Goal: Task Accomplishment & Management: Manage account settings

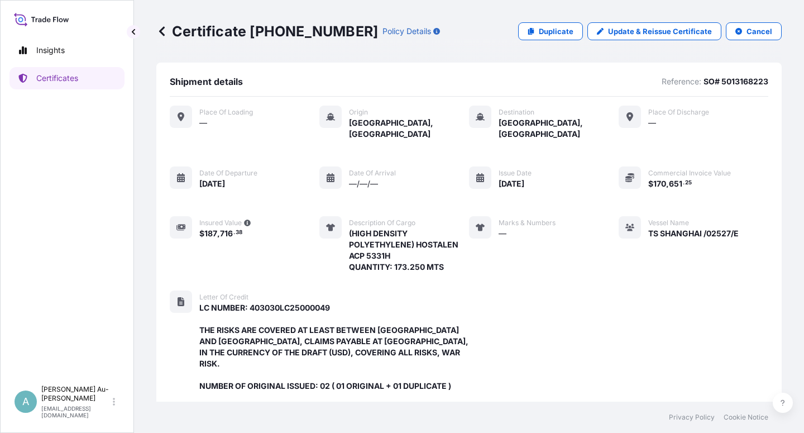
scroll to position [321, 0]
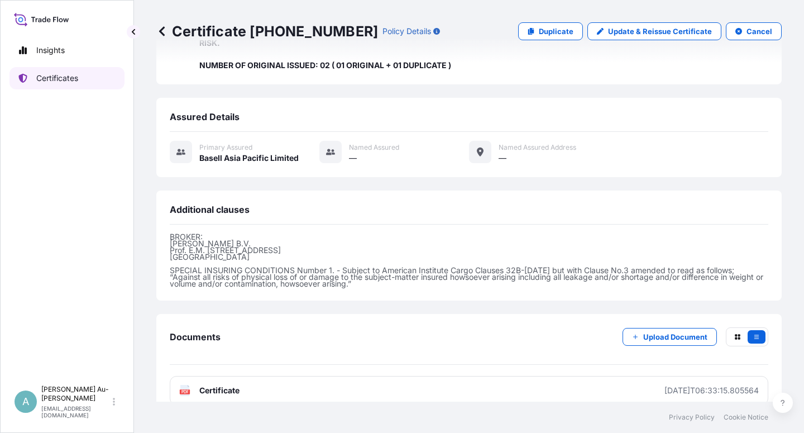
click at [63, 75] on p "Certificates" at bounding box center [57, 78] width 42 height 11
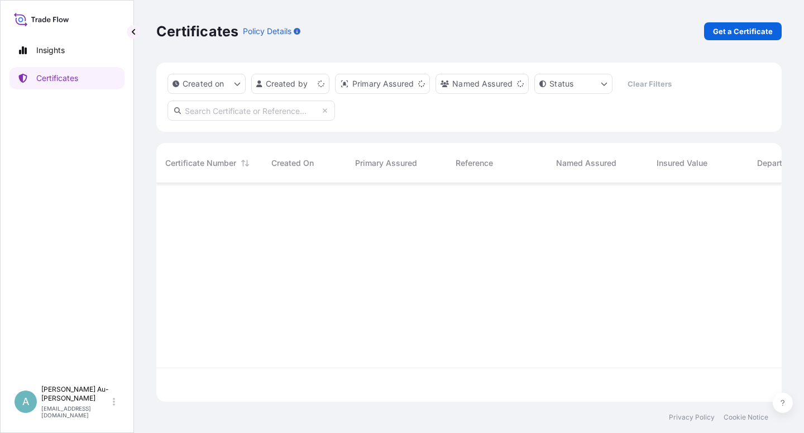
scroll to position [215, 616]
click at [235, 112] on input "text" at bounding box center [252, 111] width 168 height 20
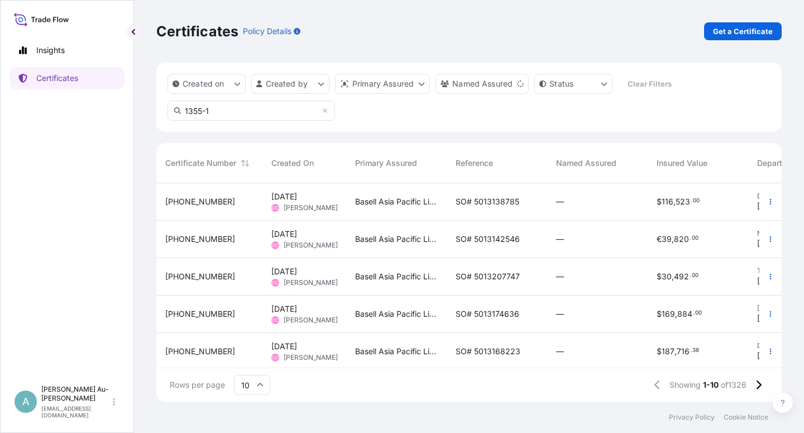
type input "1355-1"
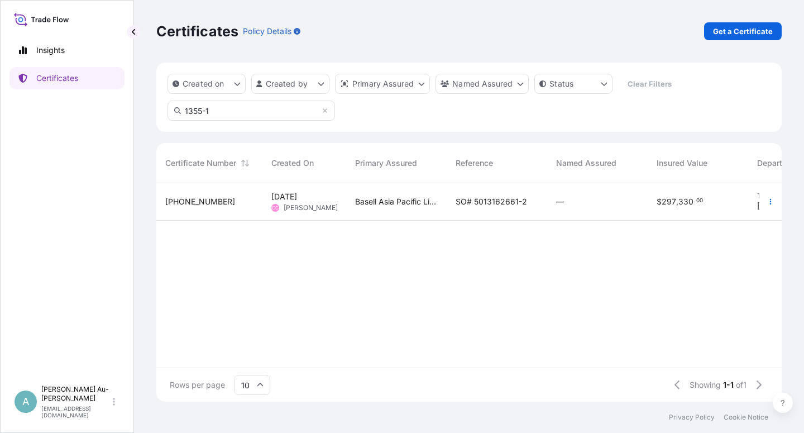
click at [479, 206] on span "SO# 5013162661-2" at bounding box center [491, 201] width 71 height 11
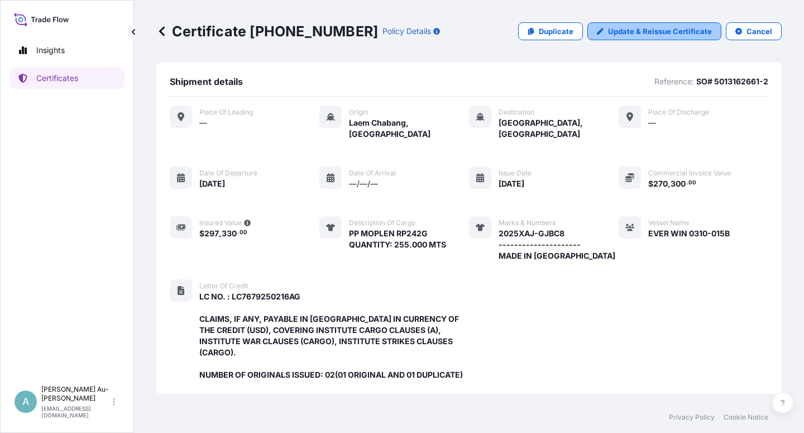
click at [646, 31] on p "Update & Reissue Certificate" at bounding box center [660, 31] width 104 height 11
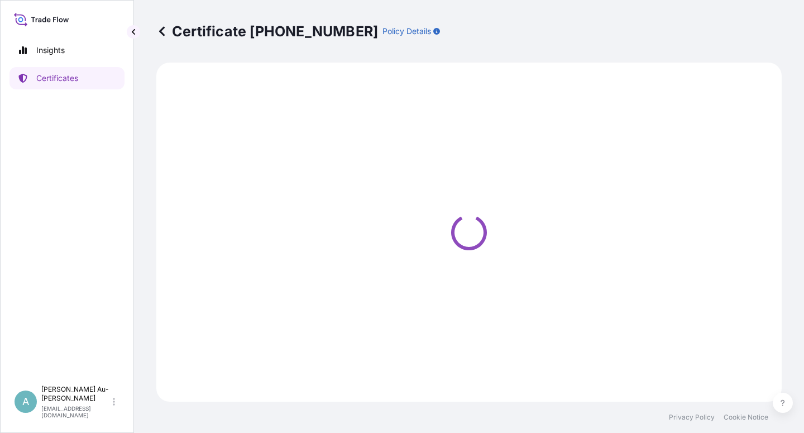
select select "Sea"
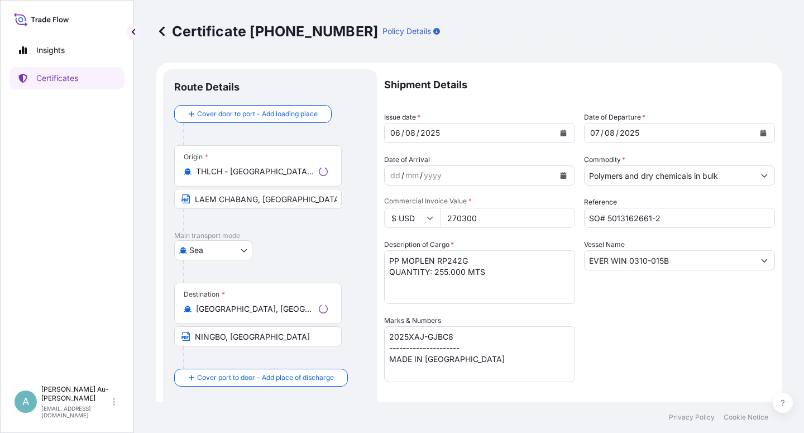
select select "32034"
click at [633, 333] on div "Shipment Details Issue date * [DATE] Date of Departure * [DATE] Date of Arrival…" at bounding box center [579, 356] width 391 height 575
click at [561, 131] on icon "Calendar" at bounding box center [564, 133] width 6 height 7
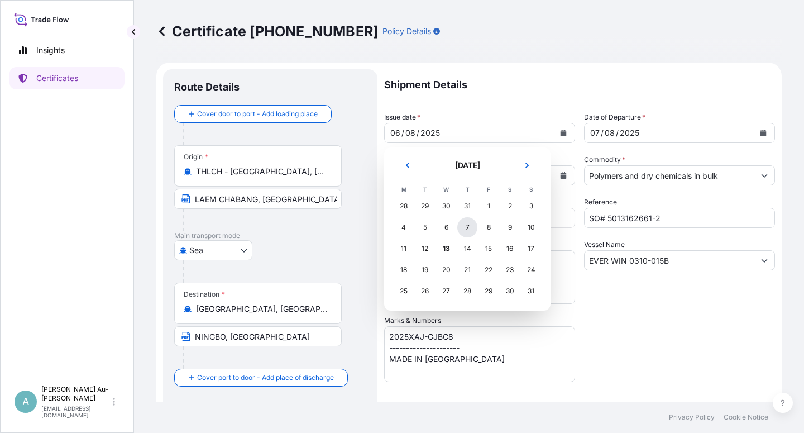
click at [466, 230] on div "7" at bounding box center [467, 227] width 20 height 20
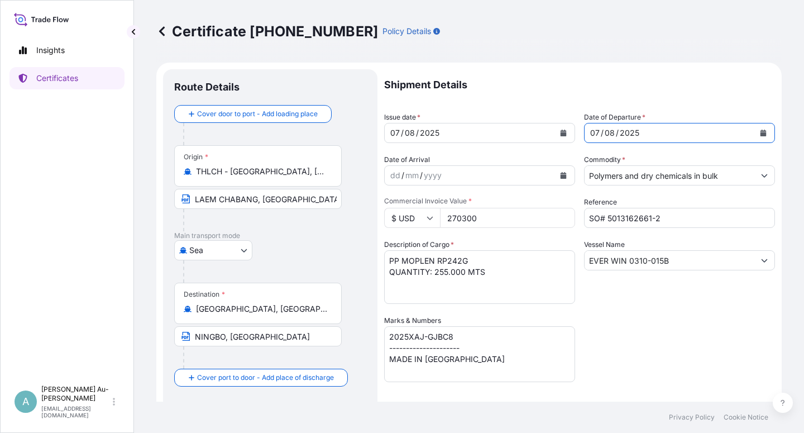
click at [761, 132] on icon "Calendar" at bounding box center [764, 133] width 6 height 7
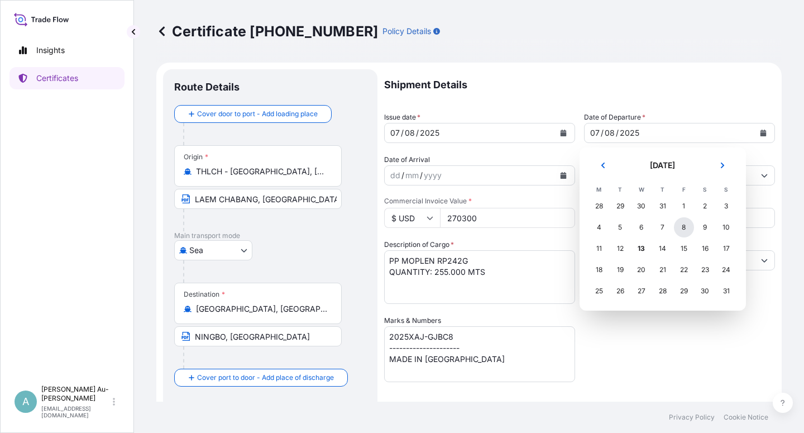
click at [686, 233] on div "8" at bounding box center [684, 227] width 20 height 20
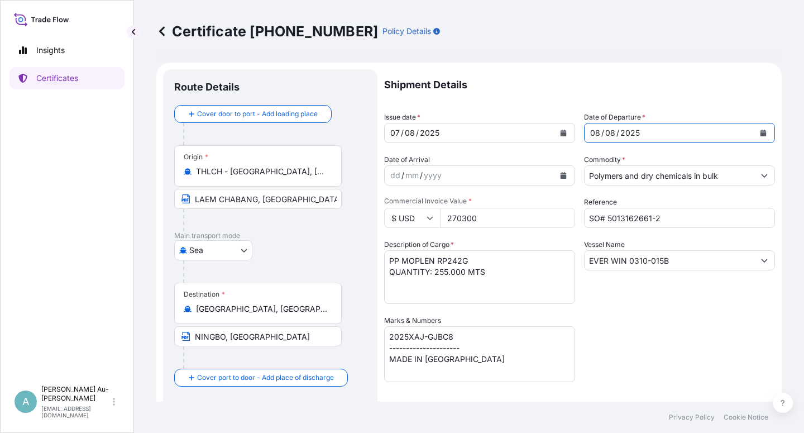
drag, startPoint x: 658, startPoint y: 337, endPoint x: 660, endPoint y: 327, distance: 10.1
click at [660, 327] on div "Shipment Details Issue date * [DATE] Date of Departure * [DATE] Date of Arrival…" at bounding box center [579, 356] width 391 height 575
click at [612, 332] on div "Shipment Details Issue date * [DATE] Date of Departure * [DATE] Date of Arrival…" at bounding box center [579, 356] width 391 height 575
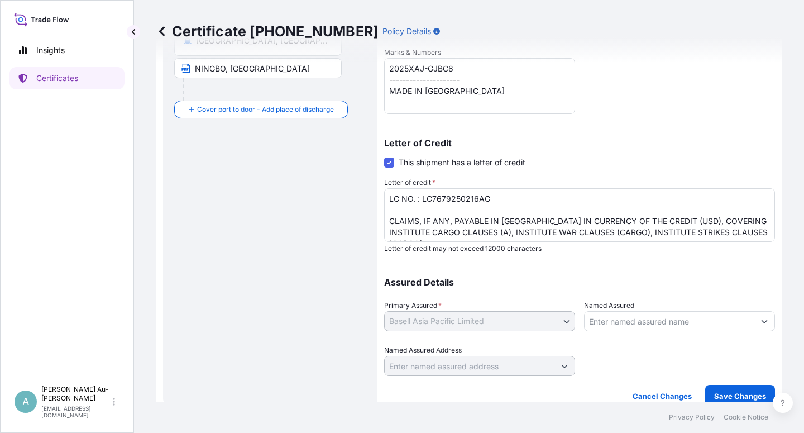
scroll to position [274, 0]
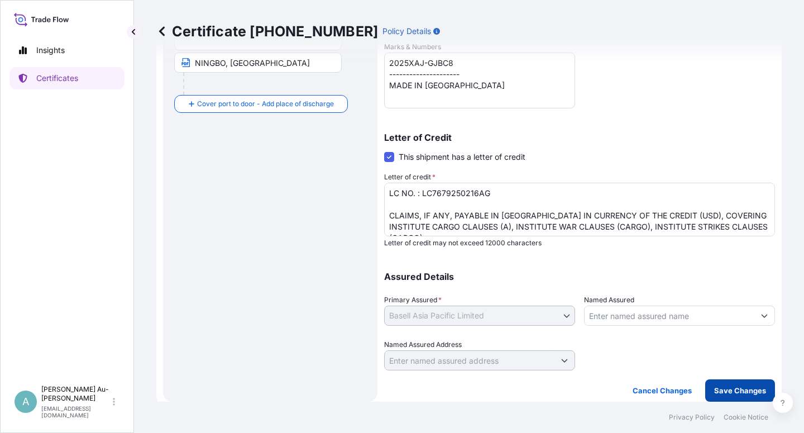
click at [715, 393] on p "Save Changes" at bounding box center [740, 390] width 52 height 11
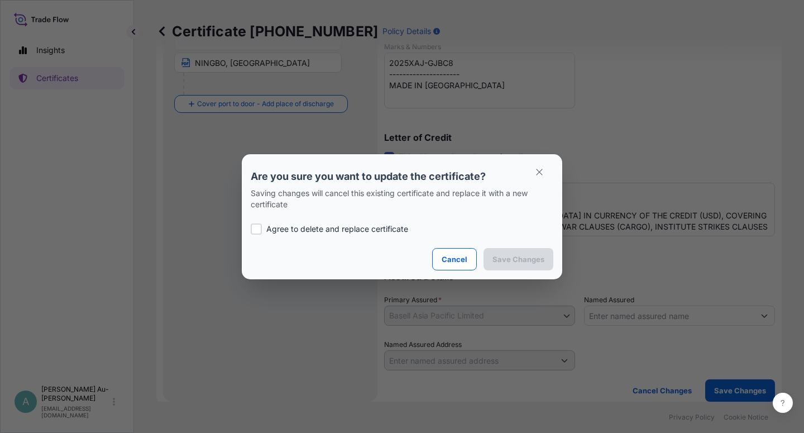
click at [312, 223] on p "Agree to delete and replace certificate" at bounding box center [337, 228] width 142 height 11
checkbox input "true"
click at [535, 259] on p "Save Changes" at bounding box center [519, 259] width 52 height 11
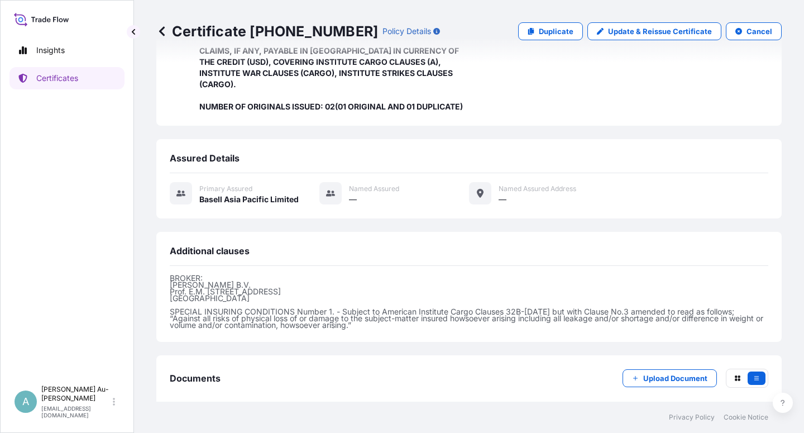
scroll to position [321, 0]
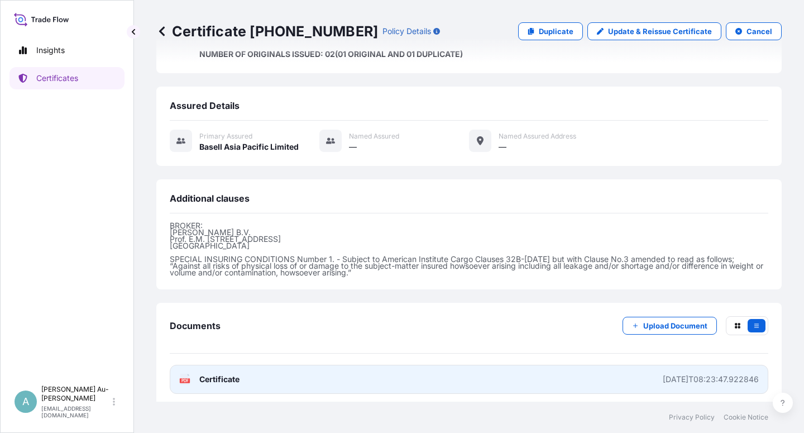
click at [240, 379] on link "PDF Certificate [DATE]T08:23:47.922846" at bounding box center [469, 379] width 599 height 29
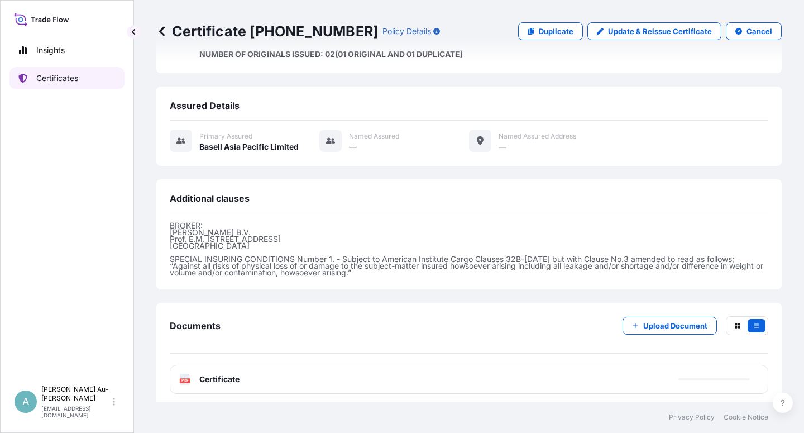
click at [44, 77] on p "Certificates" at bounding box center [57, 78] width 42 height 11
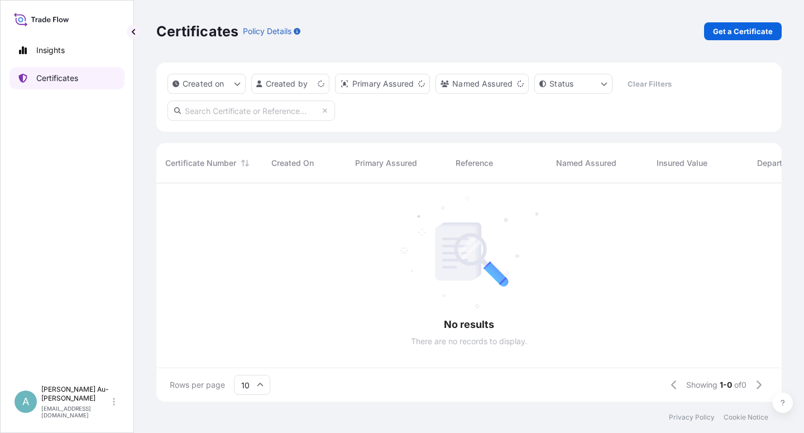
scroll to position [215, 616]
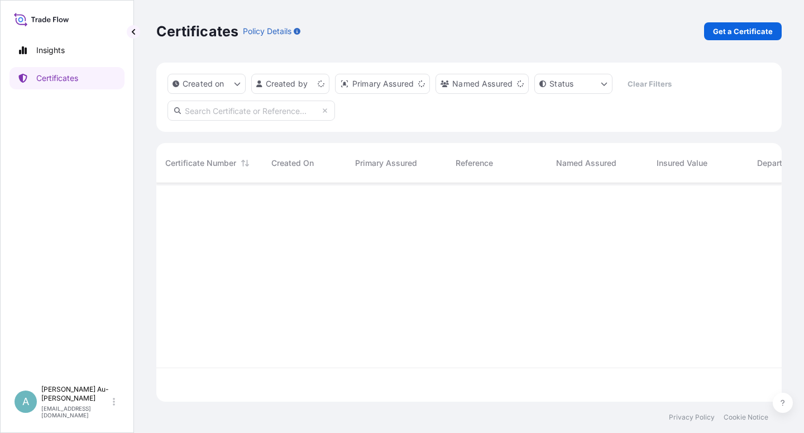
click at [209, 118] on input "text" at bounding box center [252, 111] width 168 height 20
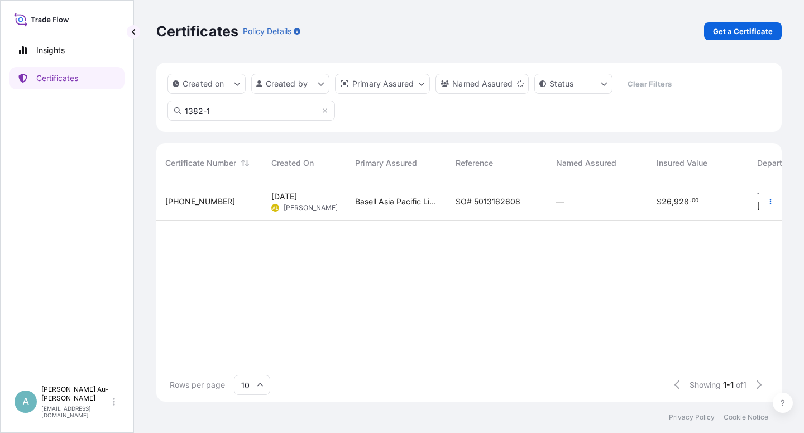
type input "1382-1"
click at [423, 207] on div "Basell Asia Pacific Limited" at bounding box center [396, 201] width 101 height 37
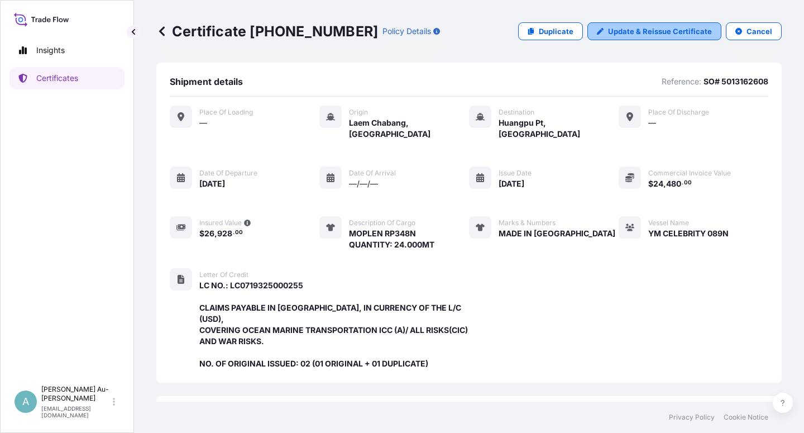
click at [660, 30] on p "Update & Reissue Certificate" at bounding box center [660, 31] width 104 height 11
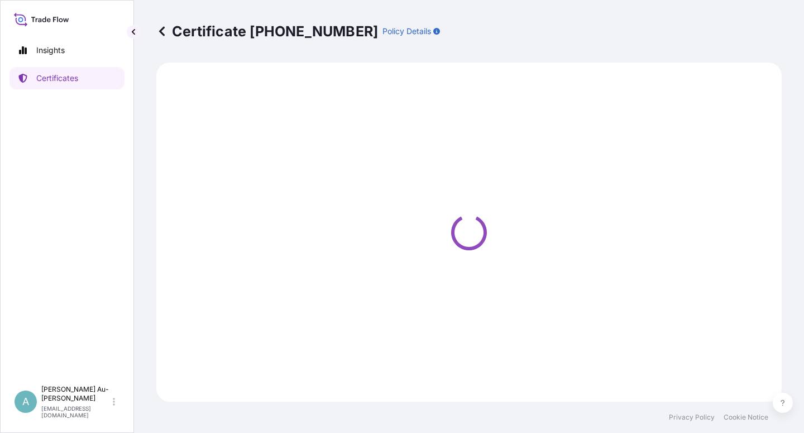
select select "Sea"
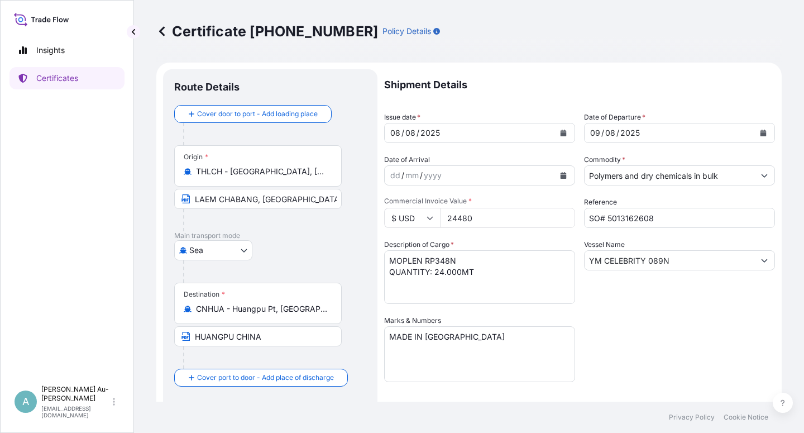
select select "32034"
click at [561, 130] on icon "Calendar" at bounding box center [564, 133] width 6 height 7
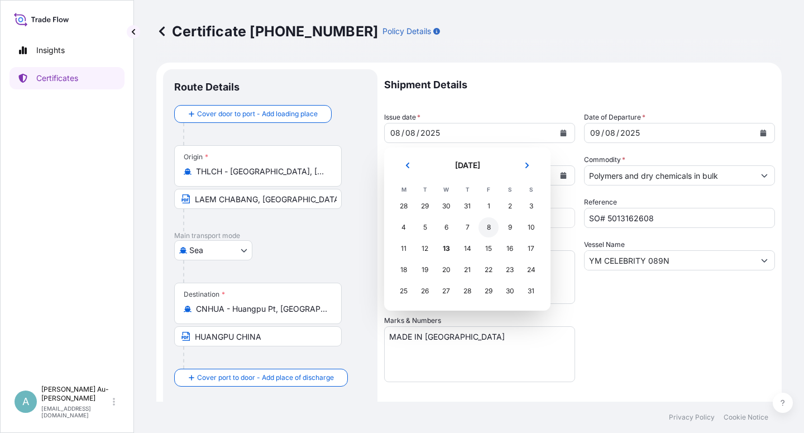
click at [486, 227] on div "8" at bounding box center [489, 227] width 20 height 20
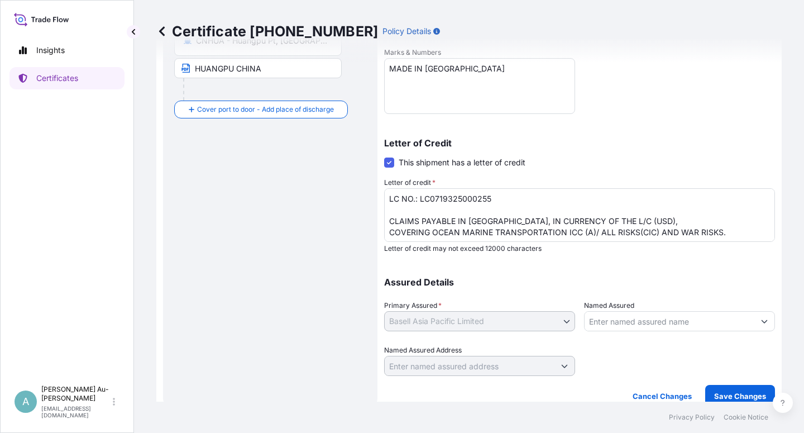
scroll to position [274, 0]
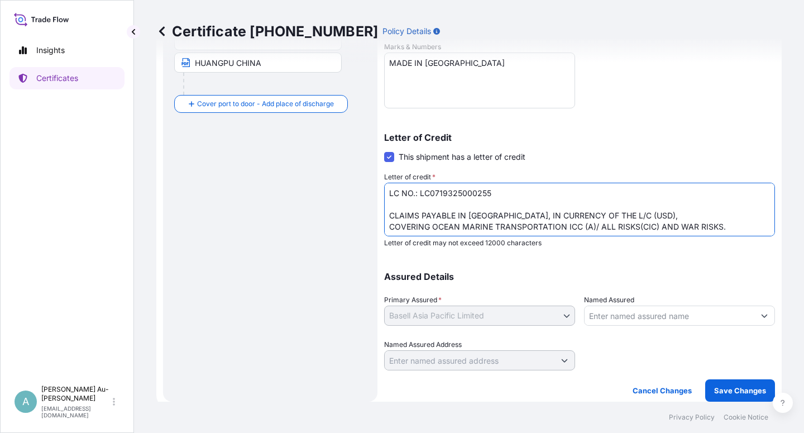
click at [593, 228] on textarea "LC NO.: LC0719325000255 CLAIMS PAYABLE IN [GEOGRAPHIC_DATA], IN CURRENCY OF THE…" at bounding box center [579, 210] width 391 height 54
click at [715, 219] on textarea "LC NO.: LC0719325000255 CLAIMS PAYABLE IN [GEOGRAPHIC_DATA], IN CURRENCY OF THE…" at bounding box center [579, 210] width 391 height 54
type textarea "LC NO.: LC0719325000255 CLAIMS PAYABLE IN [GEOGRAPHIC_DATA], IN CURRENCY OF THE…"
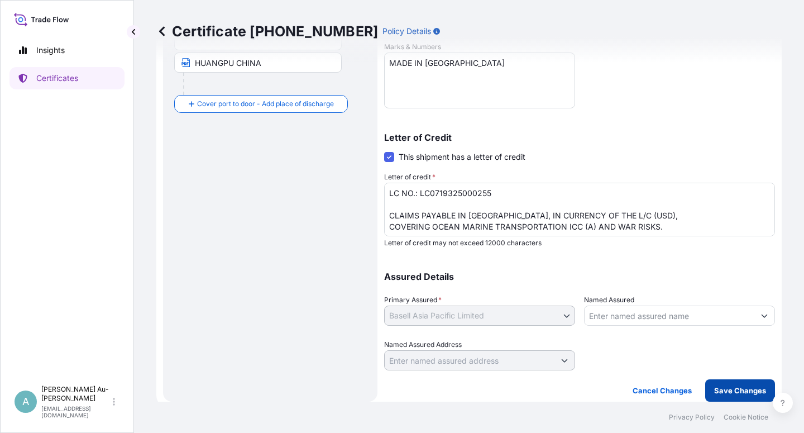
click at [722, 391] on p "Save Changes" at bounding box center [740, 390] width 52 height 11
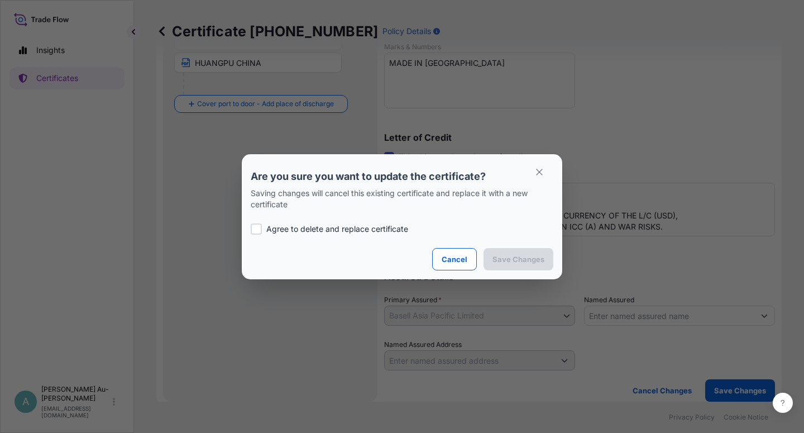
click at [278, 227] on p "Agree to delete and replace certificate" at bounding box center [337, 228] width 142 height 11
checkbox input "true"
click at [509, 259] on p "Save Changes" at bounding box center [519, 259] width 52 height 11
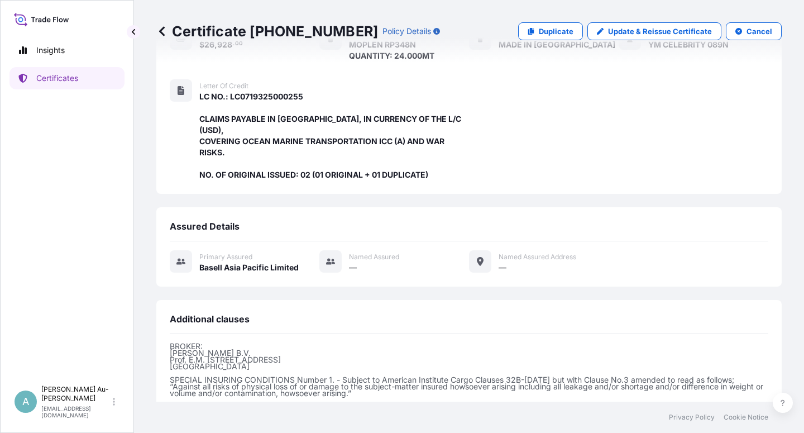
scroll to position [298, 0]
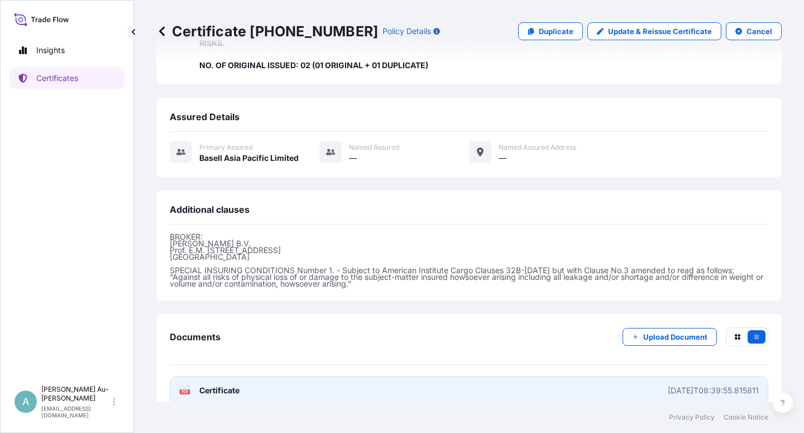
click at [217, 385] on span "Certificate" at bounding box center [219, 390] width 40 height 11
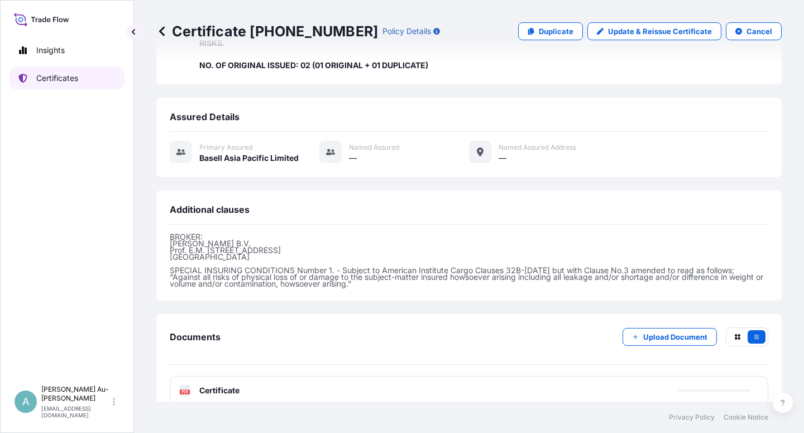
click at [53, 80] on p "Certificates" at bounding box center [57, 78] width 42 height 11
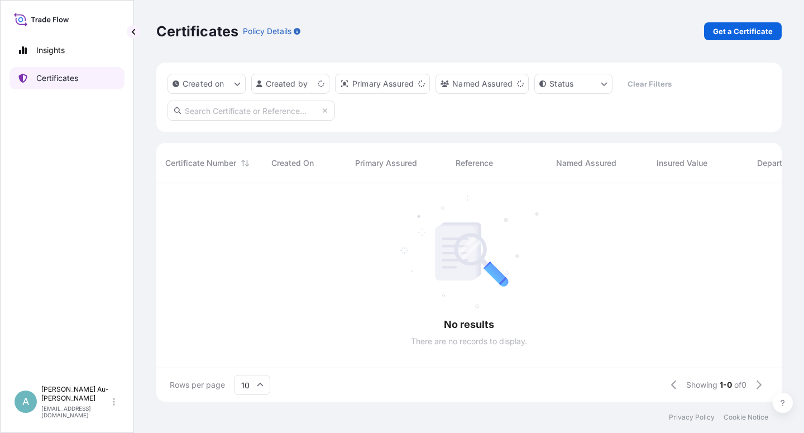
scroll to position [215, 616]
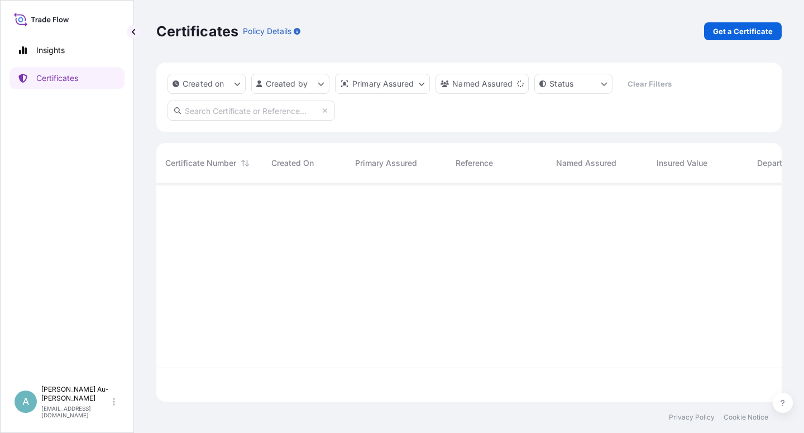
click at [273, 113] on input "text" at bounding box center [252, 111] width 168 height 20
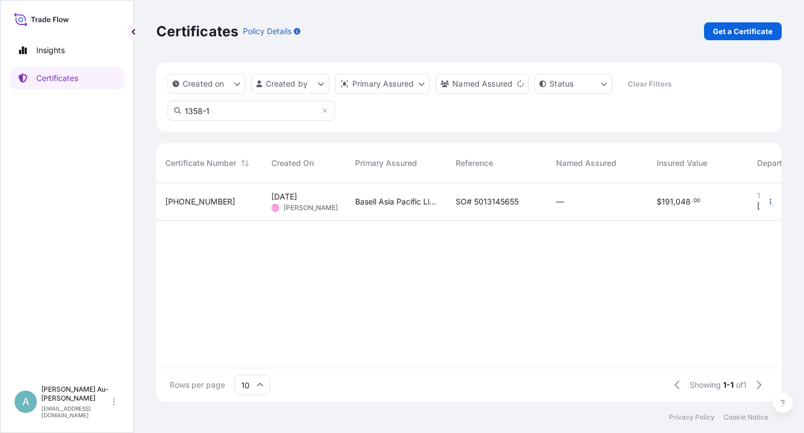
type input "1358-1"
click at [451, 198] on div "SO# 5013145655" at bounding box center [497, 201] width 101 height 37
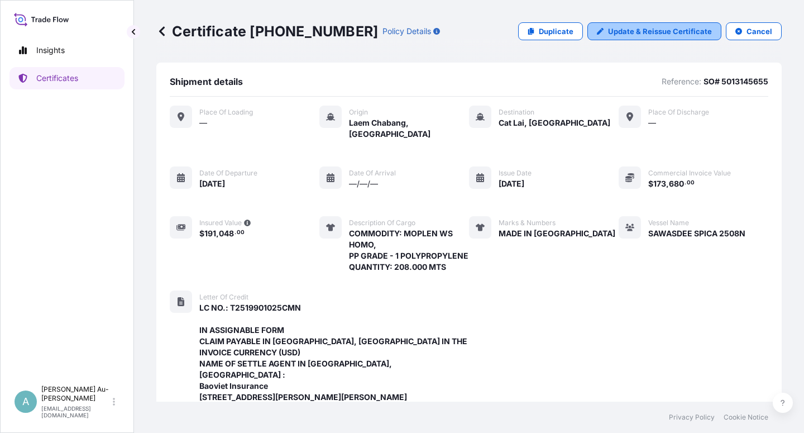
click at [629, 26] on p "Update & Reissue Certificate" at bounding box center [660, 31] width 104 height 11
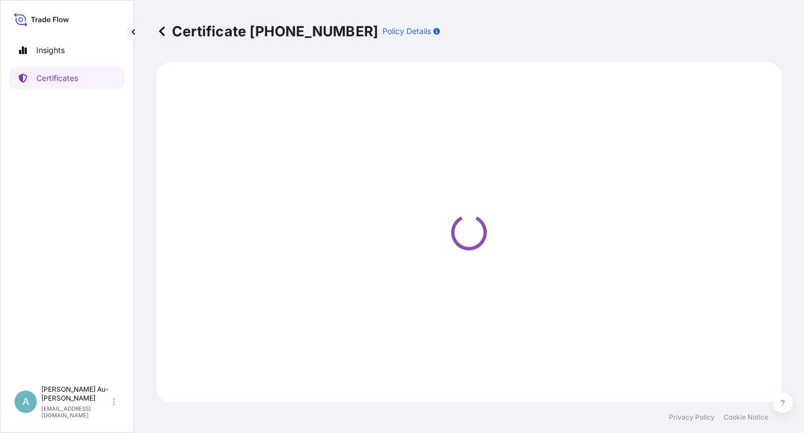
select select "Sea"
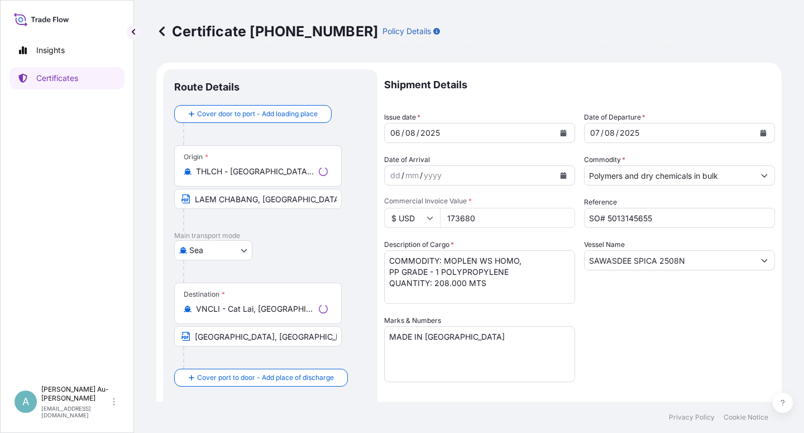
select select "32034"
click at [561, 135] on icon "Calendar" at bounding box center [564, 133] width 6 height 7
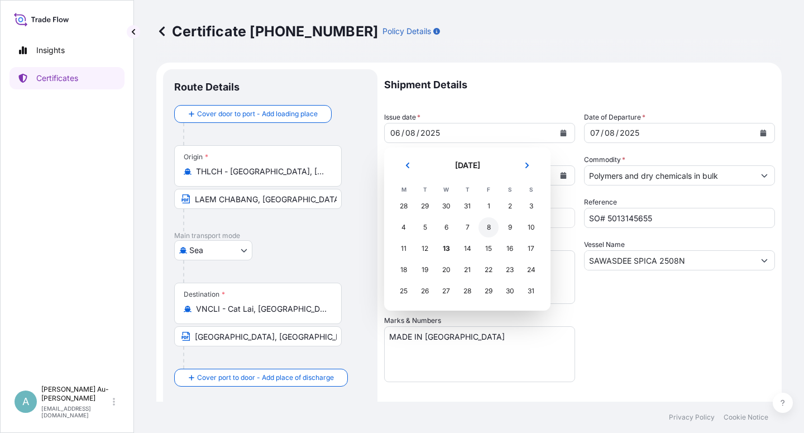
click at [488, 231] on div "8" at bounding box center [489, 227] width 20 height 20
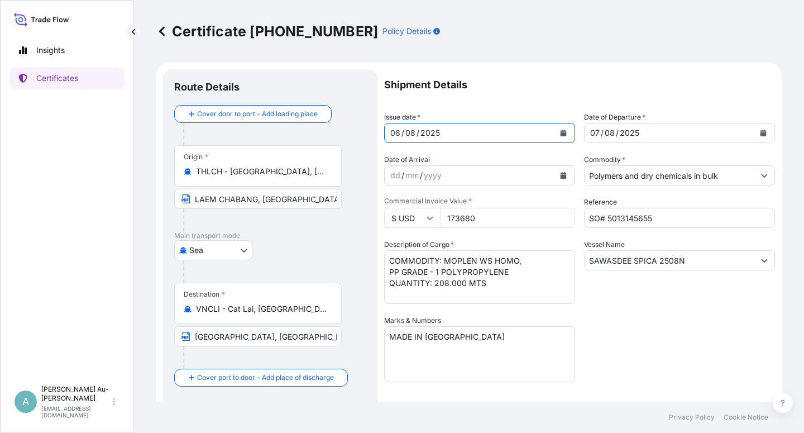
click at [761, 134] on icon "Calendar" at bounding box center [764, 133] width 6 height 7
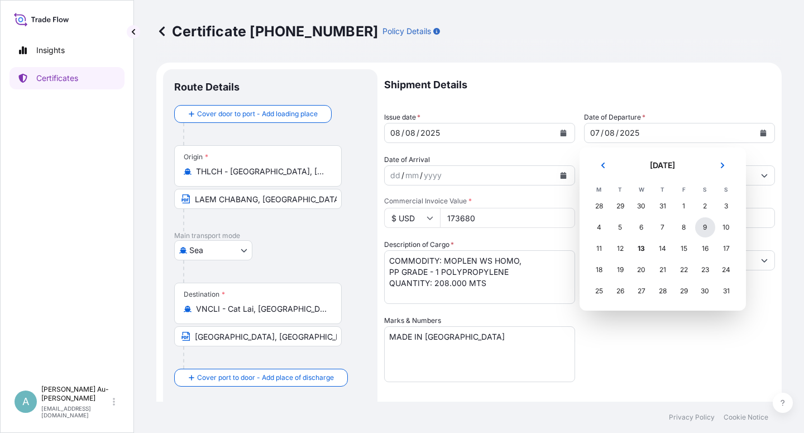
click at [707, 232] on div "9" at bounding box center [705, 227] width 20 height 20
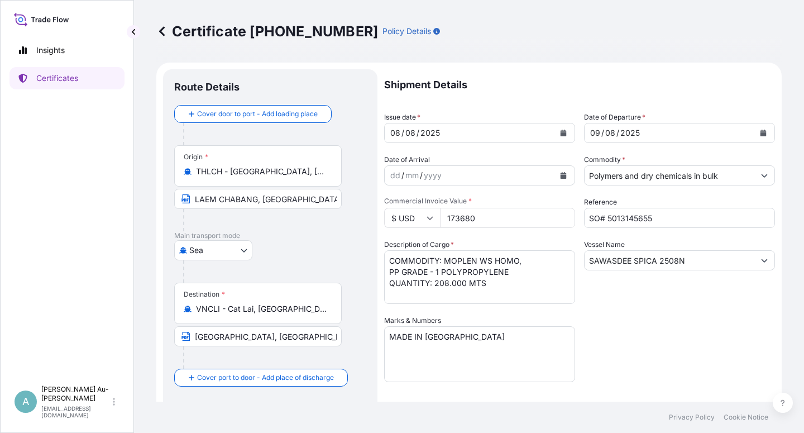
click at [665, 336] on div "Shipment Details Issue date * [DATE] Date of Departure * [DATE] Date of Arrival…" at bounding box center [579, 356] width 391 height 575
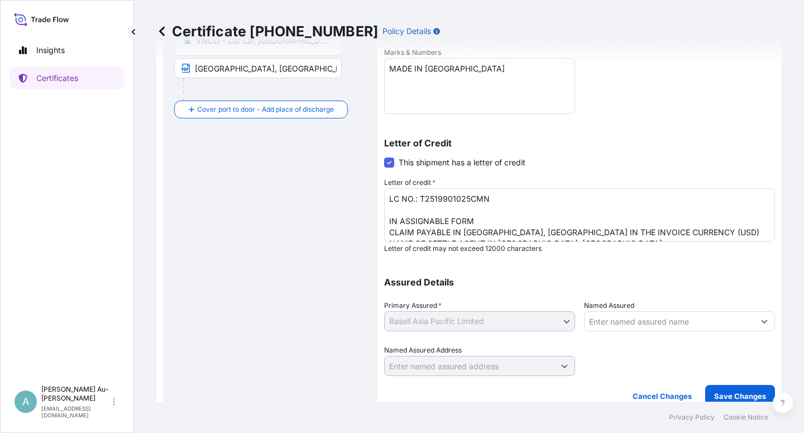
scroll to position [274, 0]
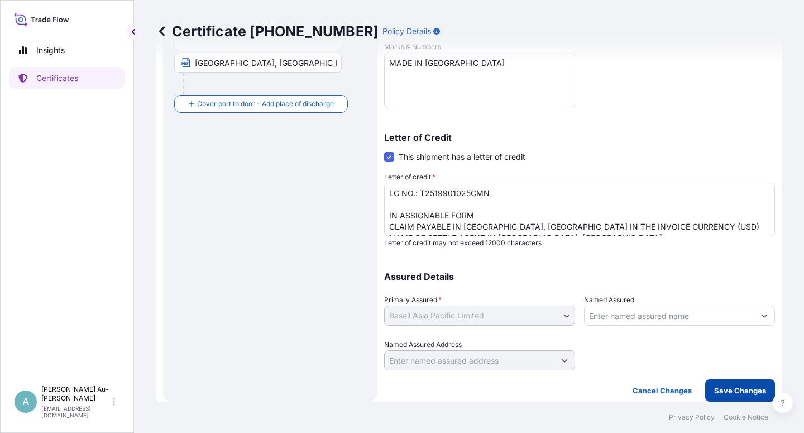
click at [714, 388] on p "Save Changes" at bounding box center [740, 390] width 52 height 11
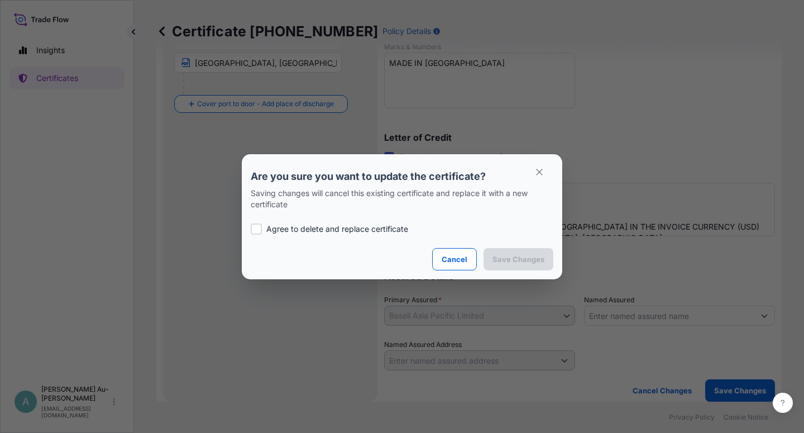
drag, startPoint x: 255, startPoint y: 235, endPoint x: 281, endPoint y: 233, distance: 26.3
click at [256, 234] on div "Agree to delete and replace certificate" at bounding box center [402, 229] width 303 height 38
click at [294, 228] on p "Agree to delete and replace certificate" at bounding box center [337, 228] width 142 height 11
checkbox input "true"
click at [504, 262] on p "Save Changes" at bounding box center [519, 259] width 52 height 11
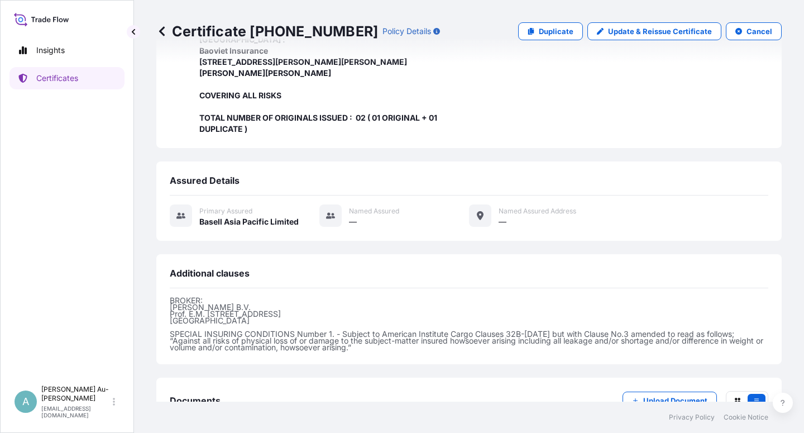
scroll to position [410, 0]
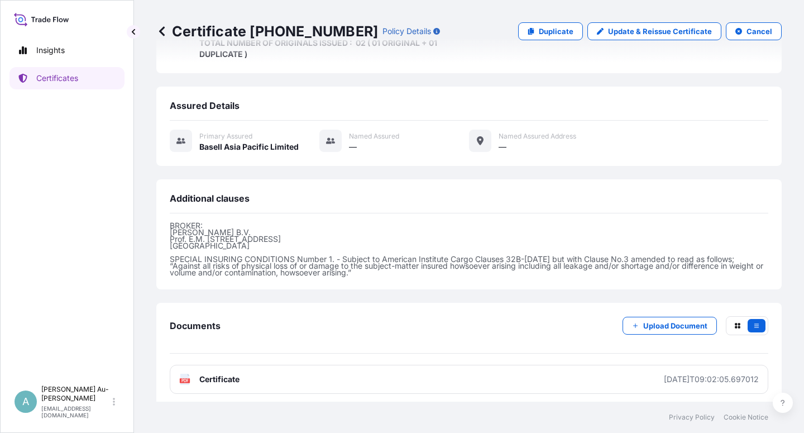
click at [247, 375] on link "PDF Certificate [DATE]T09:02:05.697012" at bounding box center [469, 379] width 599 height 29
click at [73, 83] on p "Certificates" at bounding box center [57, 78] width 42 height 11
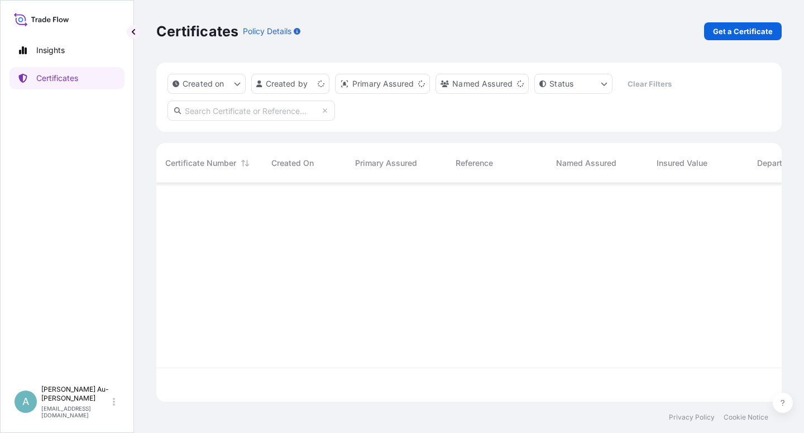
scroll to position [215, 616]
click at [218, 117] on input "text" at bounding box center [252, 111] width 168 height 20
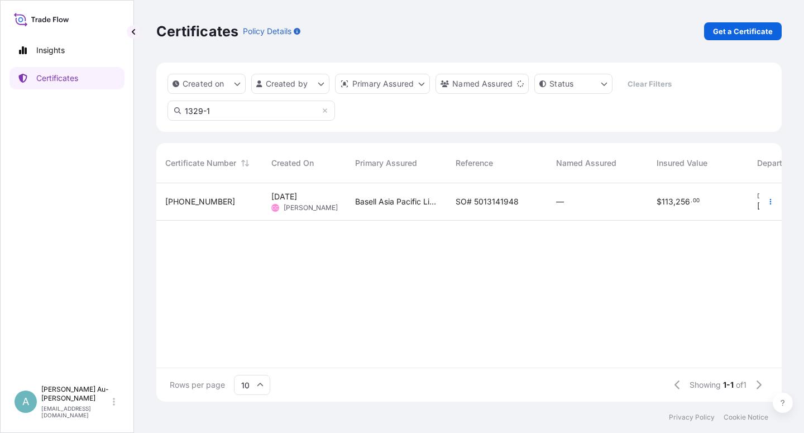
type input "1329-1"
click at [480, 196] on span "SO# 5013141948" at bounding box center [487, 201] width 63 height 11
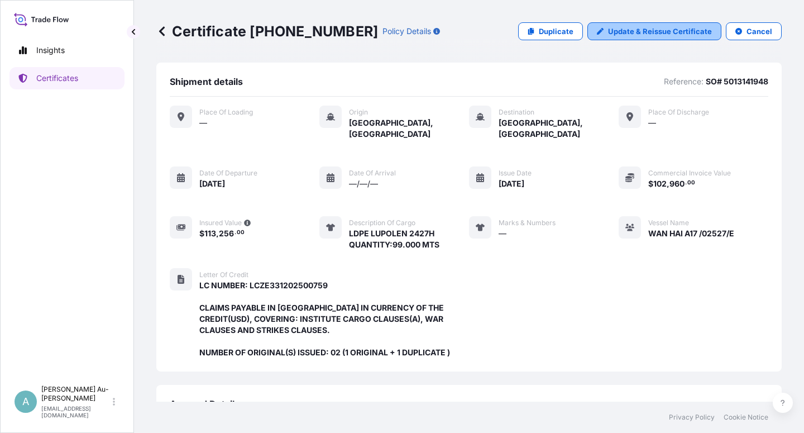
click at [645, 33] on p "Update & Reissue Certificate" at bounding box center [660, 31] width 104 height 11
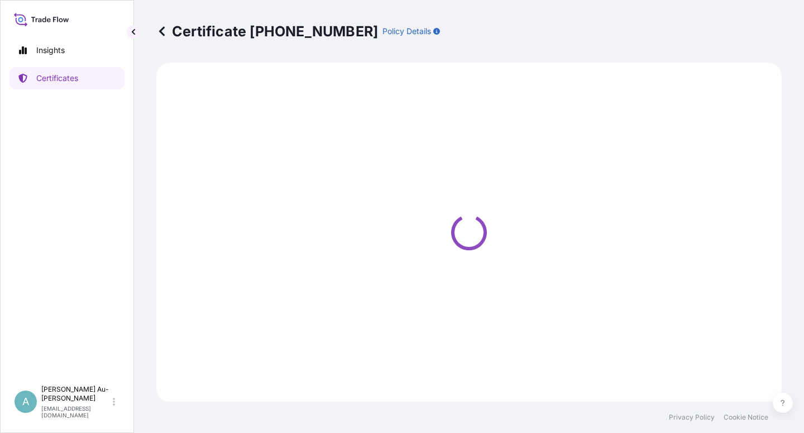
select select "Sea"
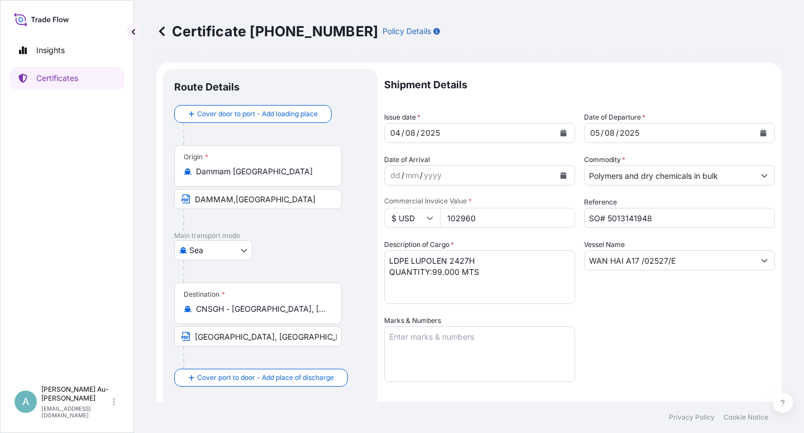
select select "32034"
click at [561, 132] on icon "Calendar" at bounding box center [564, 133] width 6 height 7
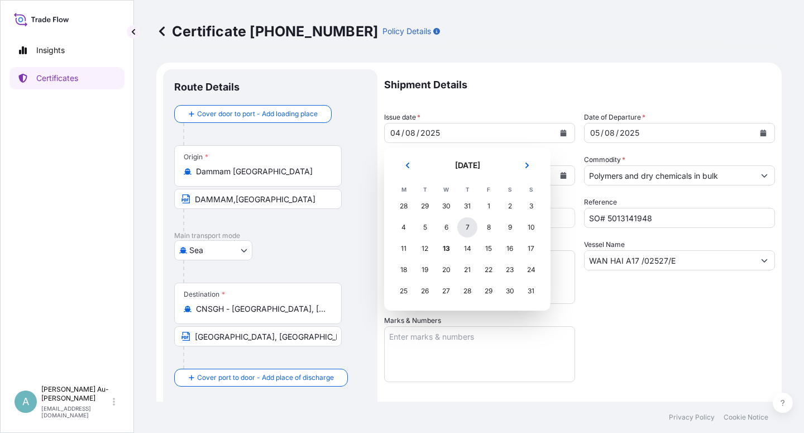
click at [471, 228] on div "7" at bounding box center [467, 227] width 20 height 20
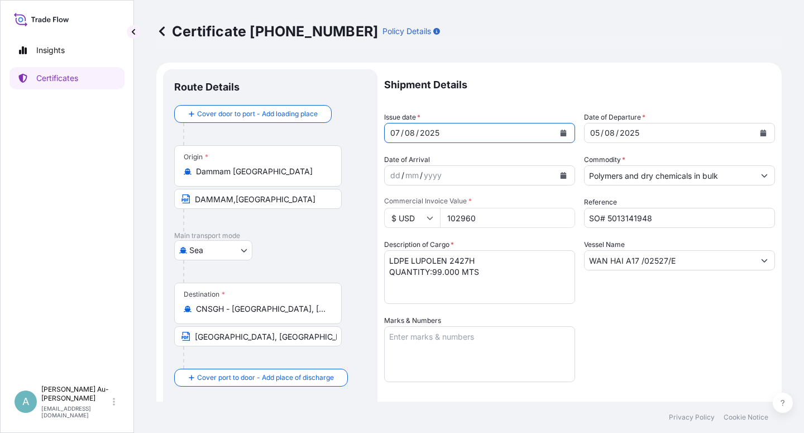
click at [757, 136] on button "Calendar" at bounding box center [764, 133] width 18 height 18
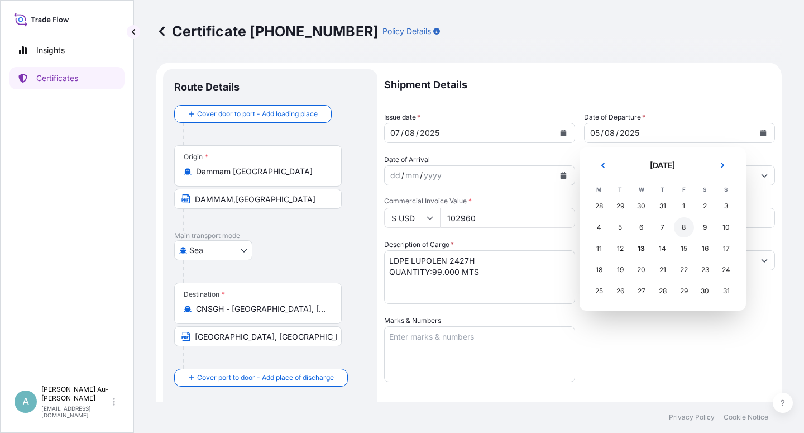
click at [685, 231] on div "8" at bounding box center [684, 227] width 20 height 20
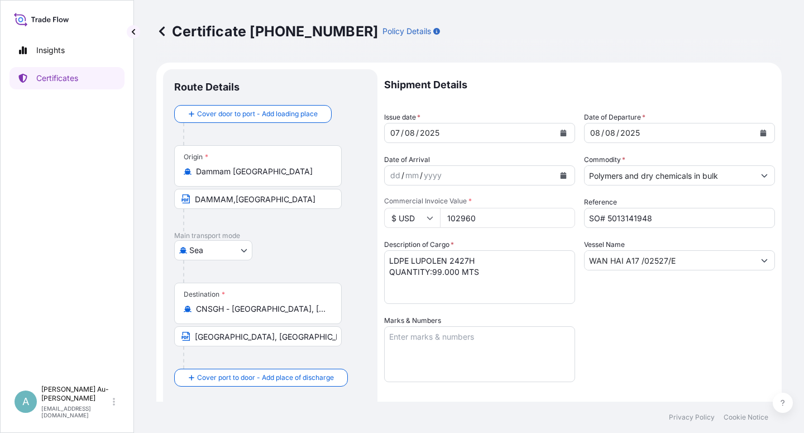
click at [677, 340] on div "Shipment Details Issue date * [DATE] Date of Departure * [DATE] Date of Arrival…" at bounding box center [579, 356] width 391 height 575
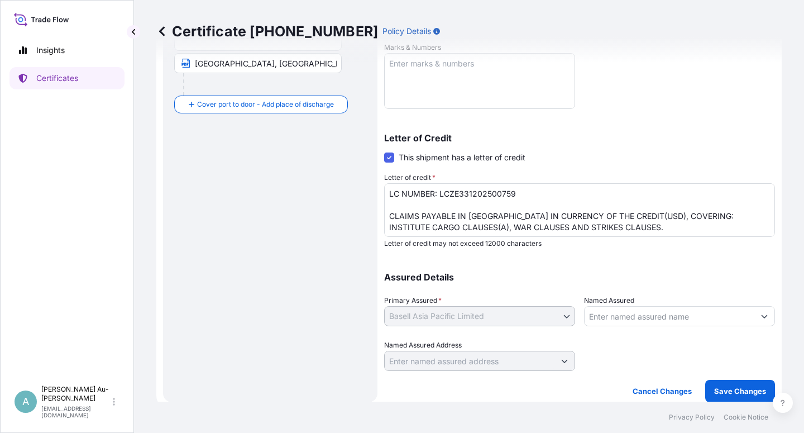
scroll to position [274, 0]
click at [722, 390] on p "Save Changes" at bounding box center [740, 390] width 52 height 11
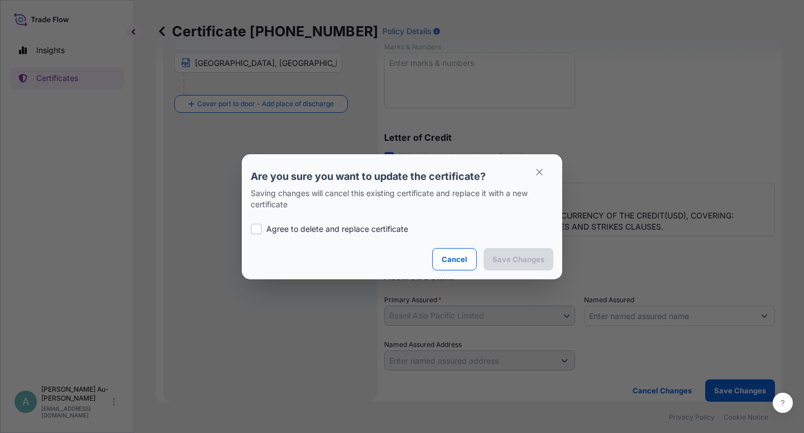
click at [262, 225] on label "Agree to delete and replace certificate" at bounding box center [402, 228] width 303 height 11
checkbox input "true"
click at [498, 257] on p "Save Changes" at bounding box center [519, 259] width 52 height 11
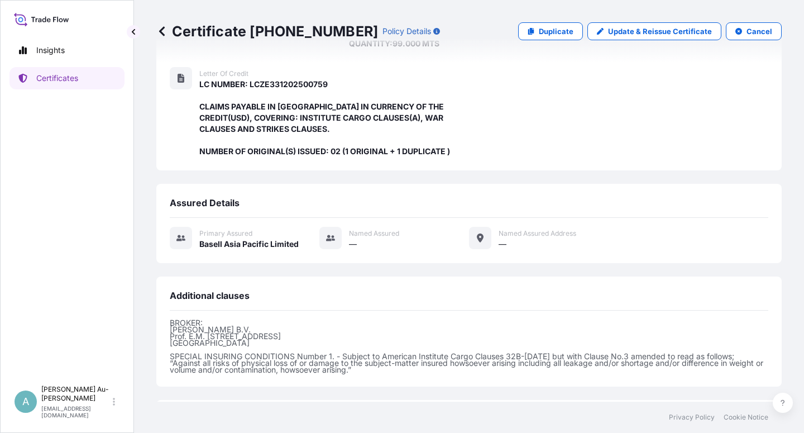
scroll to position [298, 0]
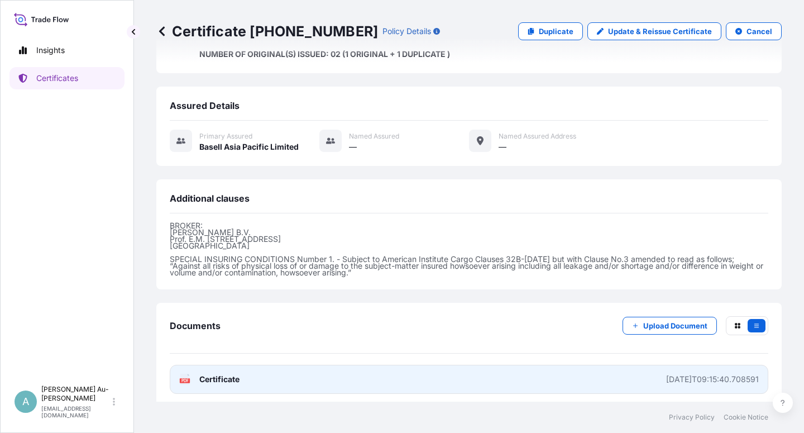
click at [238, 378] on span "Certificate" at bounding box center [219, 379] width 40 height 11
